Goal: Find specific page/section: Find specific page/section

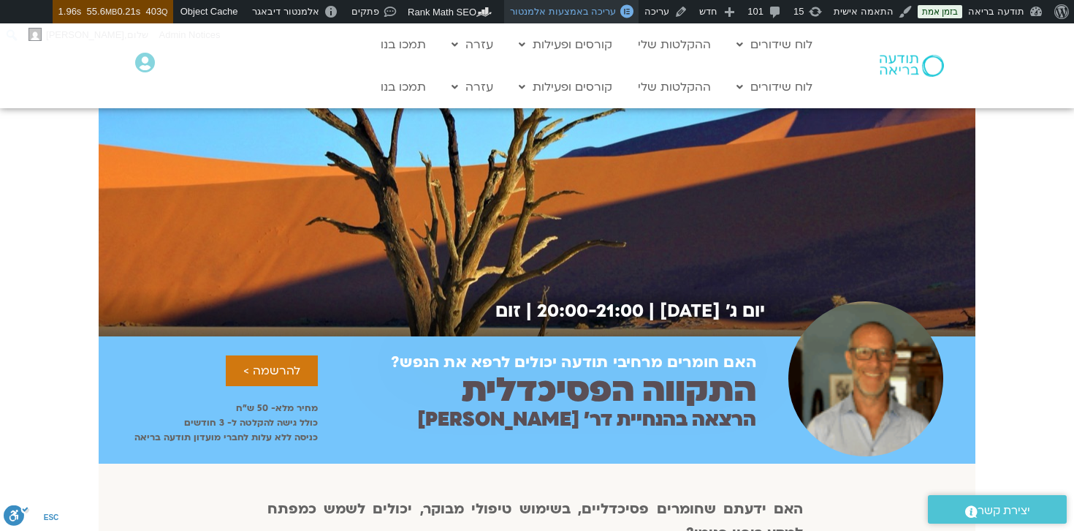
click at [592, 10] on span "עריכה באמצעות אלמנטור" at bounding box center [563, 11] width 106 height 11
click at [510, 227] on div "יום ג׳ [DATE] | 20:00-21:00 | זום" at bounding box center [537, 214] width 877 height 243
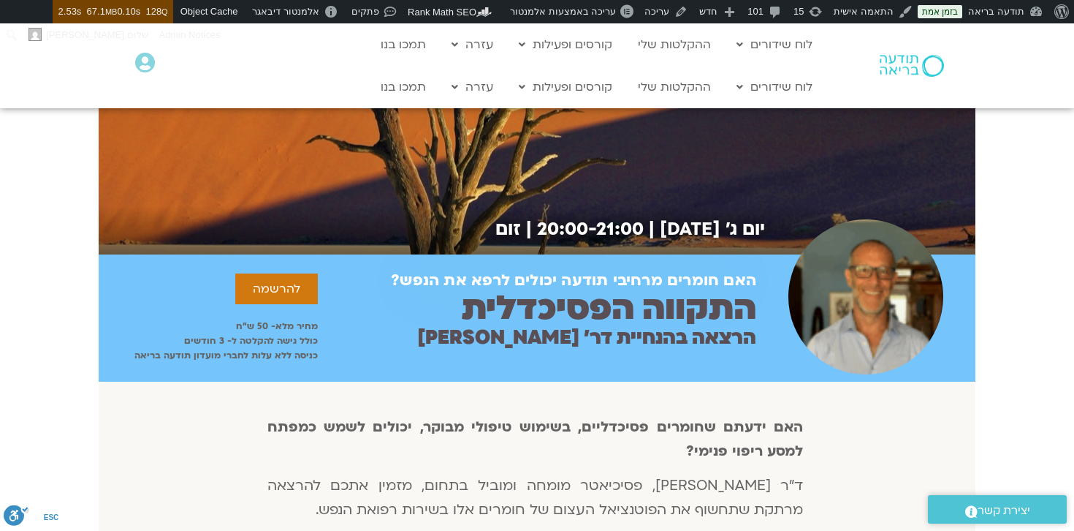
scroll to position [124, 0]
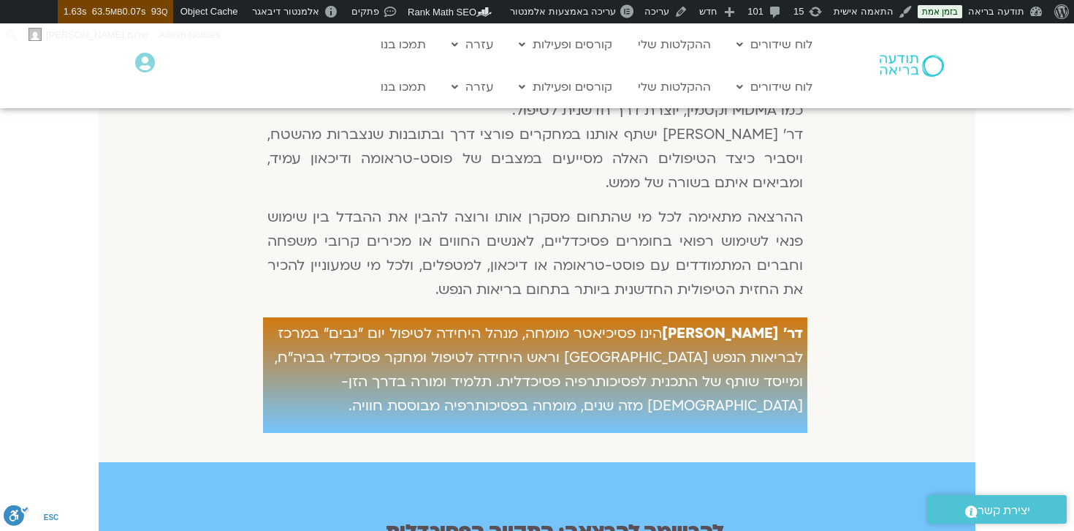
scroll to position [561, 0]
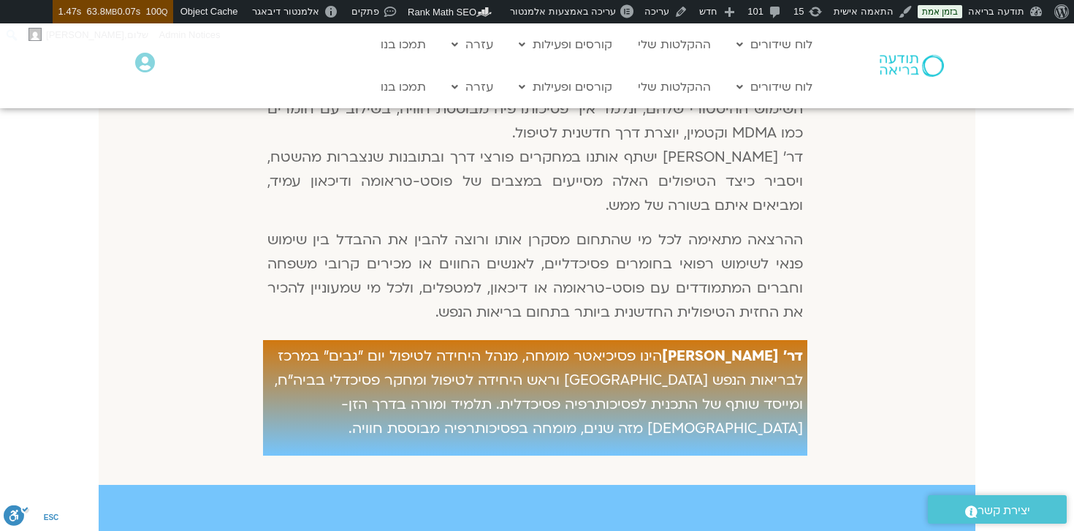
scroll to position [543, 0]
